Goal: Find contact information: Find contact information

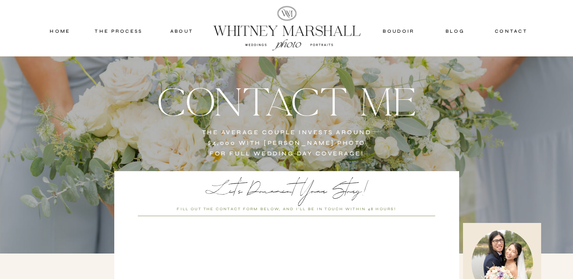
click at [509, 28] on nav "contact" at bounding box center [511, 31] width 40 height 8
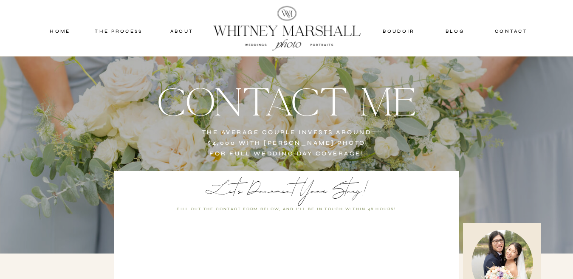
click at [509, 28] on nav "contact" at bounding box center [511, 31] width 40 height 8
click at [508, 28] on nav "contact" at bounding box center [511, 31] width 40 height 8
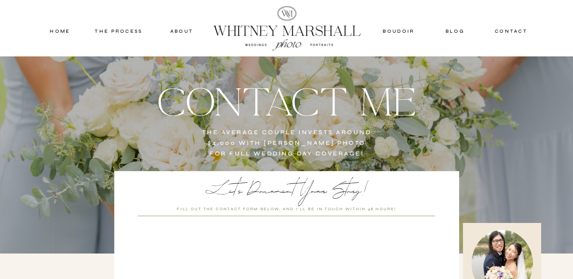
click at [507, 28] on nav "contact" at bounding box center [511, 31] width 40 height 8
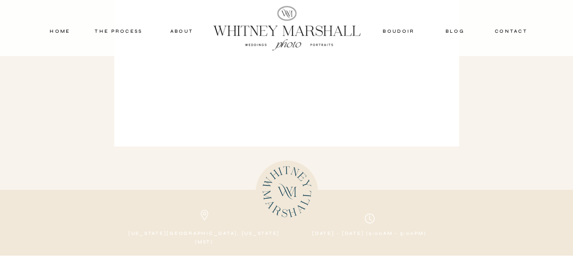
scroll to position [488, 0]
